Goal: Find specific page/section: Find specific page/section

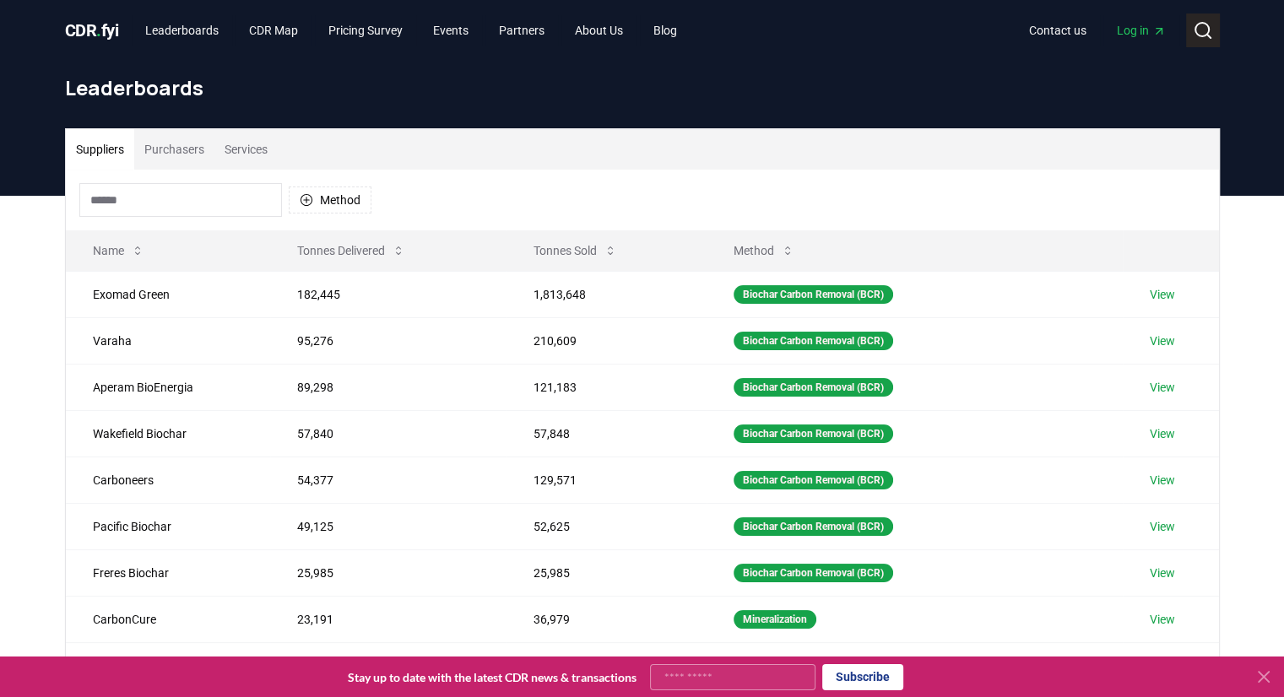
click at [1209, 31] on circle at bounding box center [1202, 30] width 14 height 14
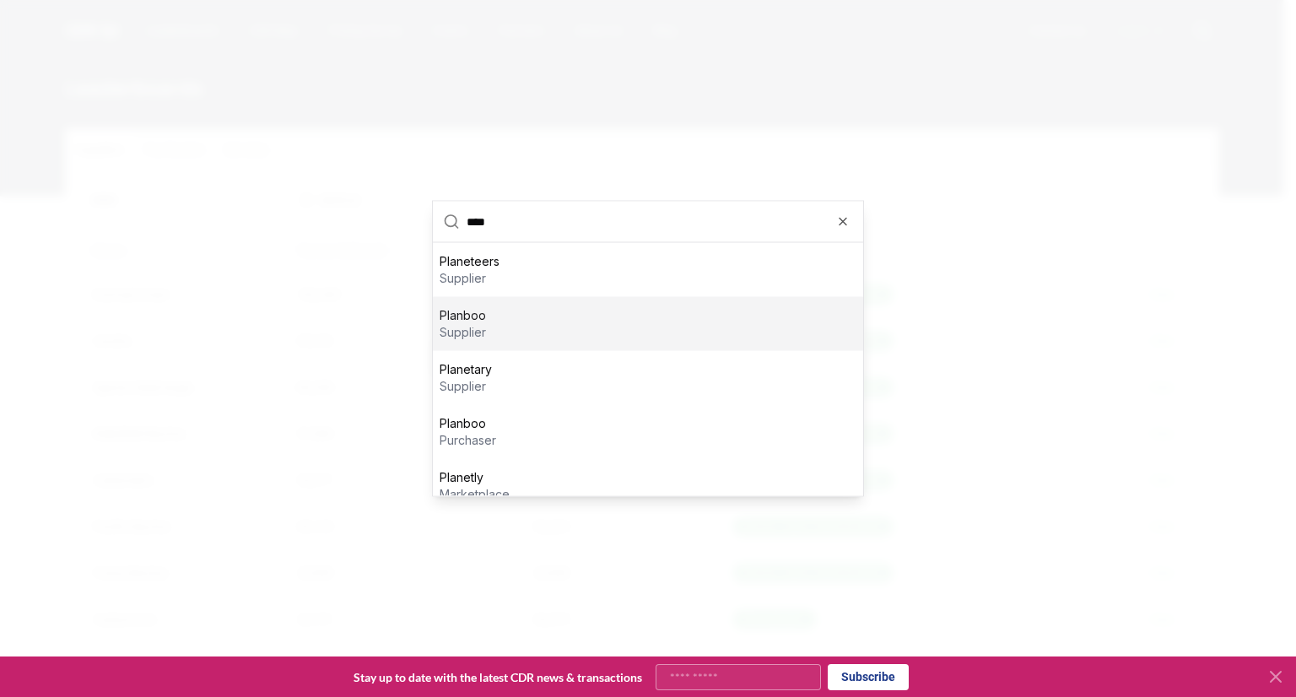
type input "****"
click at [512, 338] on div "Planboo supplier" at bounding box center [648, 324] width 430 height 54
